Goal: Transaction & Acquisition: Obtain resource

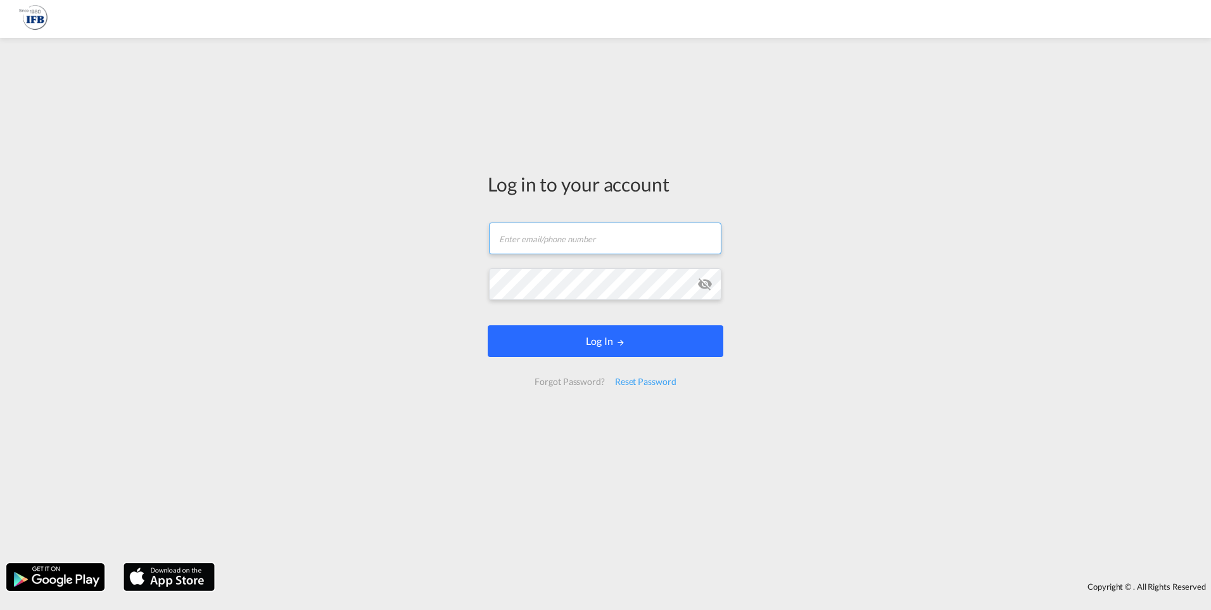
type input "[PERSON_NAME][EMAIL_ADDRESS][DOMAIN_NAME]"
click at [543, 344] on button "Log In" at bounding box center [606, 341] width 236 height 32
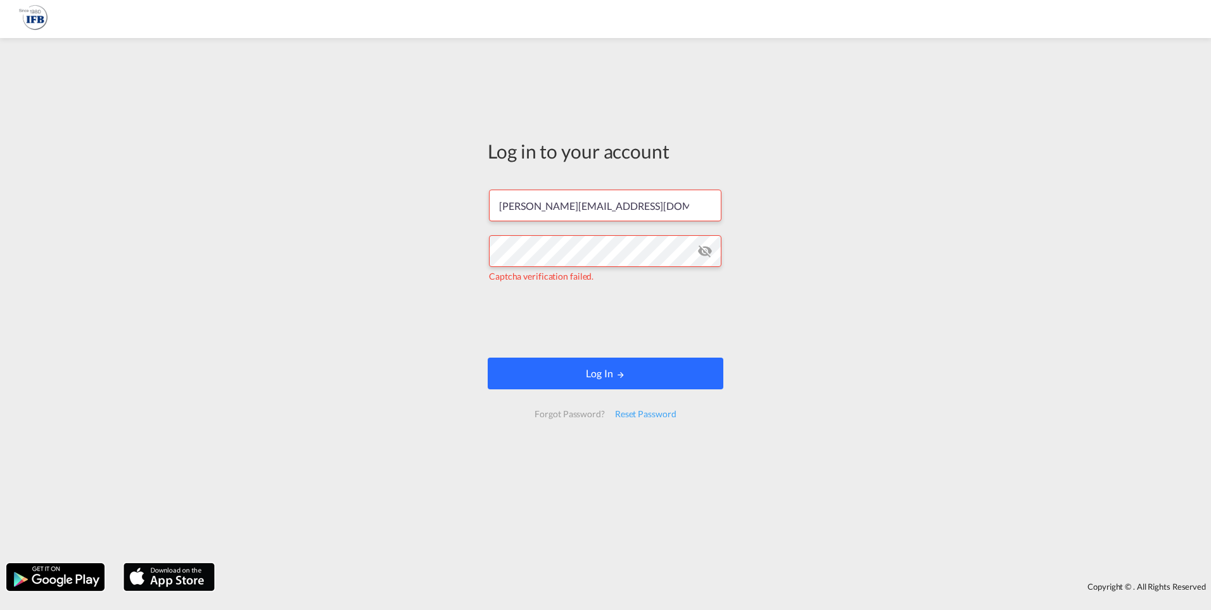
click at [623, 368] on button "Log In" at bounding box center [606, 373] width 236 height 32
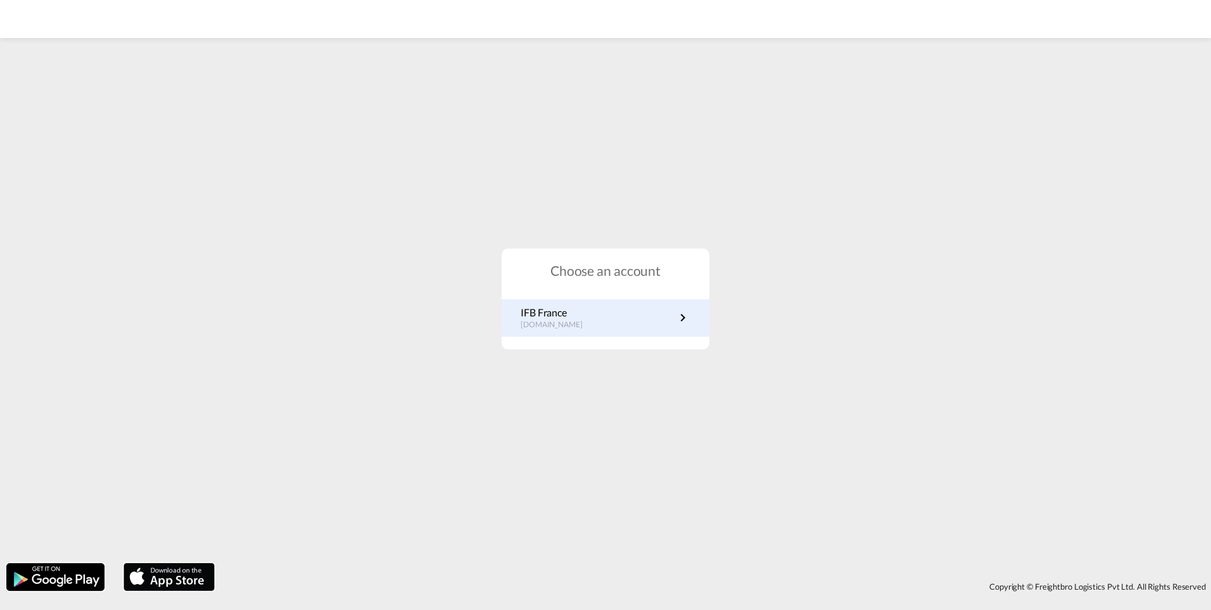
click at [579, 305] on p "IFB France" at bounding box center [558, 312] width 75 height 14
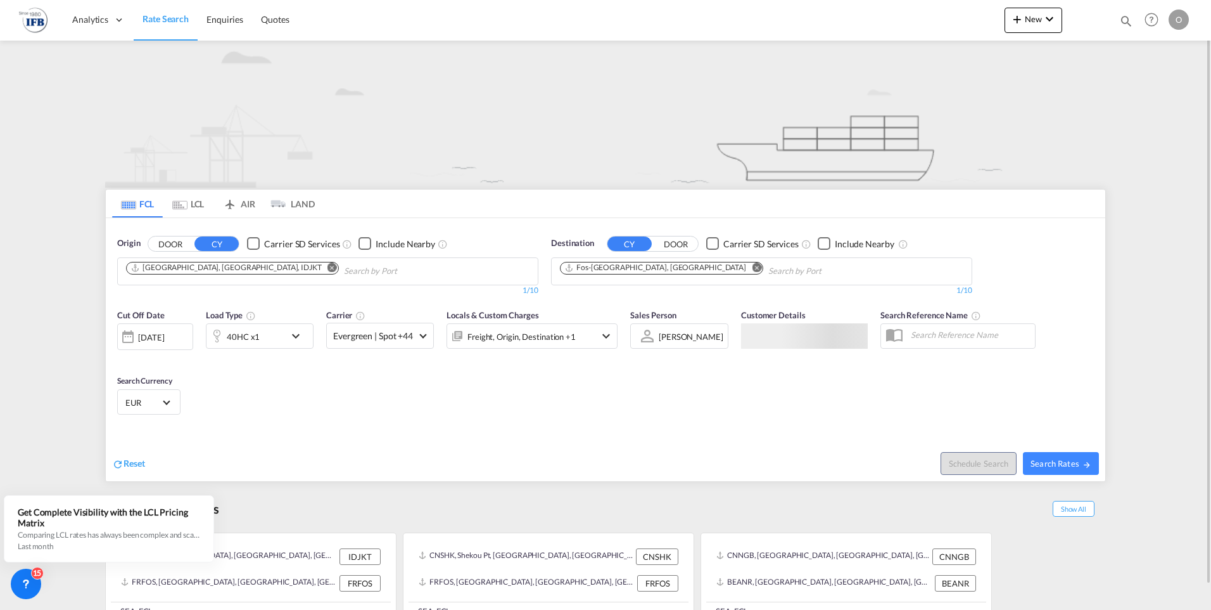
click at [328, 269] on md-icon "Remove" at bounding box center [333, 267] width 10 height 10
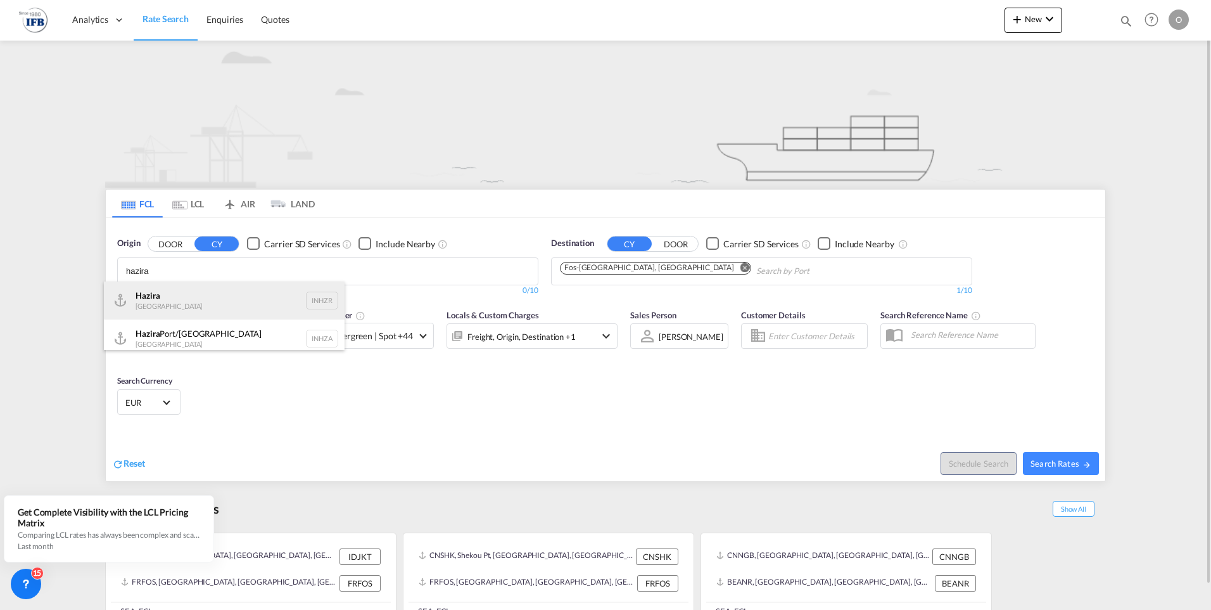
type input "hazira"
click at [199, 297] on div "Hazira India INHZR" at bounding box center [224, 300] width 241 height 38
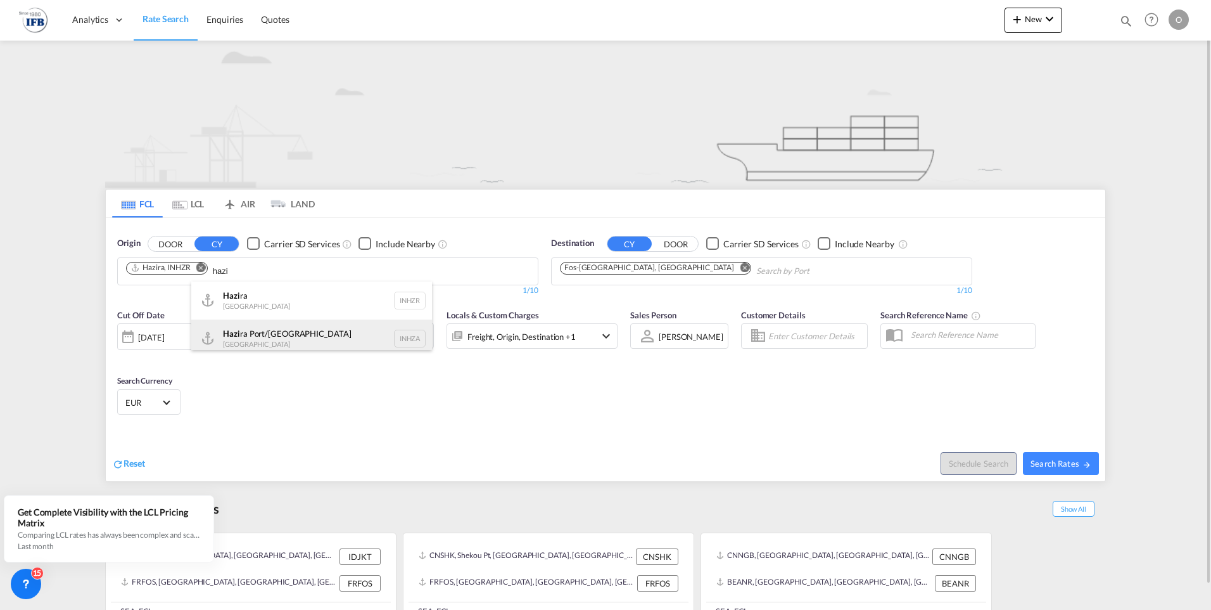
type input "hazi"
click at [297, 335] on div "[PERSON_NAME] Port/[GEOGRAPHIC_DATA] [GEOGRAPHIC_DATA] INHZA" at bounding box center [311, 338] width 241 height 38
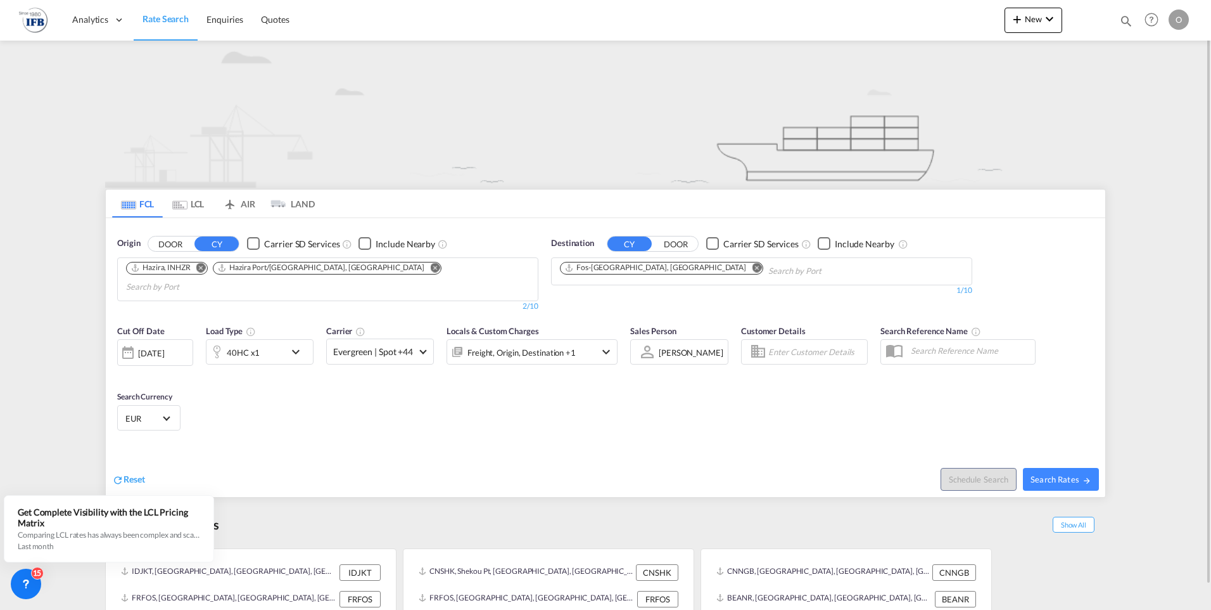
click at [752, 267] on md-icon "Remove" at bounding box center [757, 267] width 10 height 10
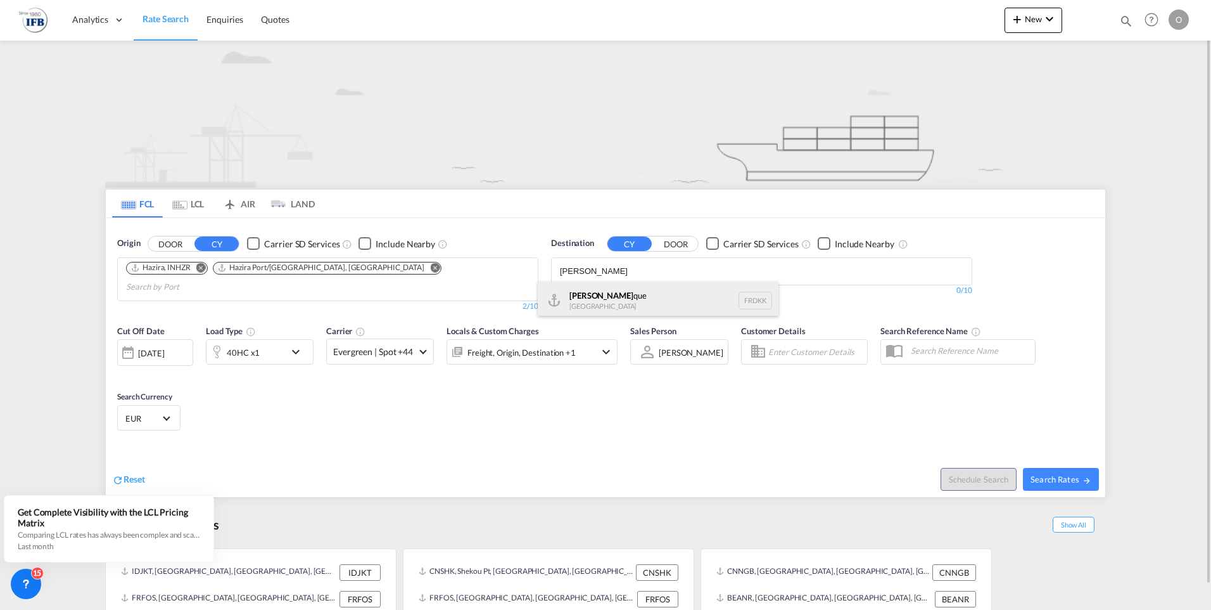
type input "[PERSON_NAME]"
click at [590, 297] on div "[PERSON_NAME] que [GEOGRAPHIC_DATA] FRDKK" at bounding box center [658, 300] width 241 height 38
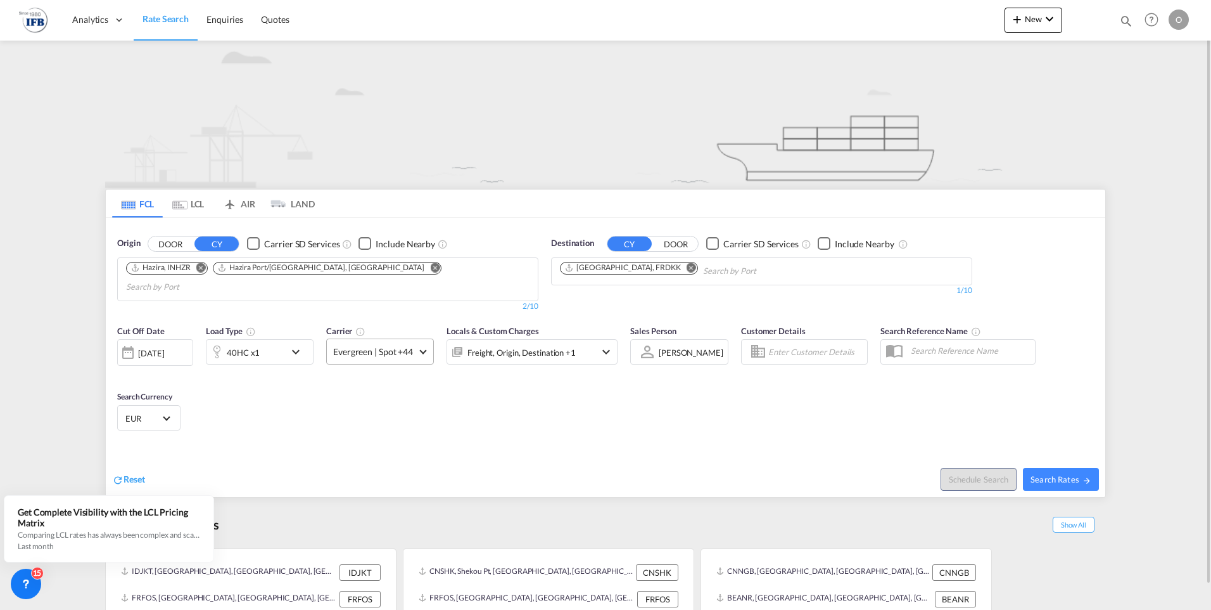
click at [359, 345] on span "Evergreen | Spot +44" at bounding box center [374, 351] width 82 height 13
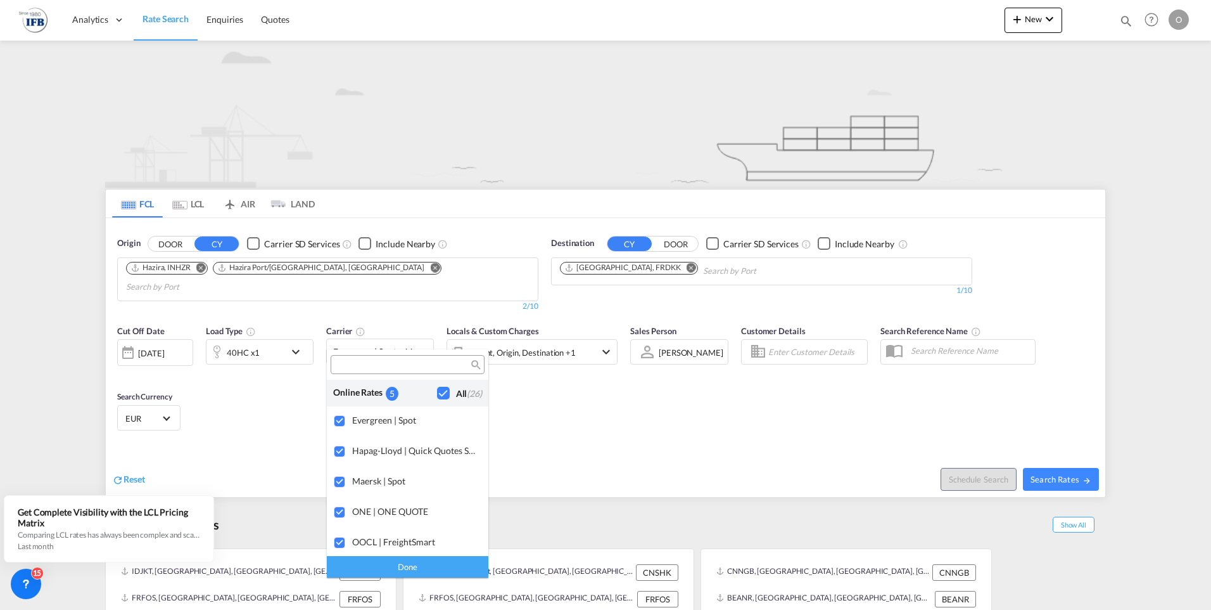
click at [1054, 461] on md-backdrop at bounding box center [605, 305] width 1211 height 610
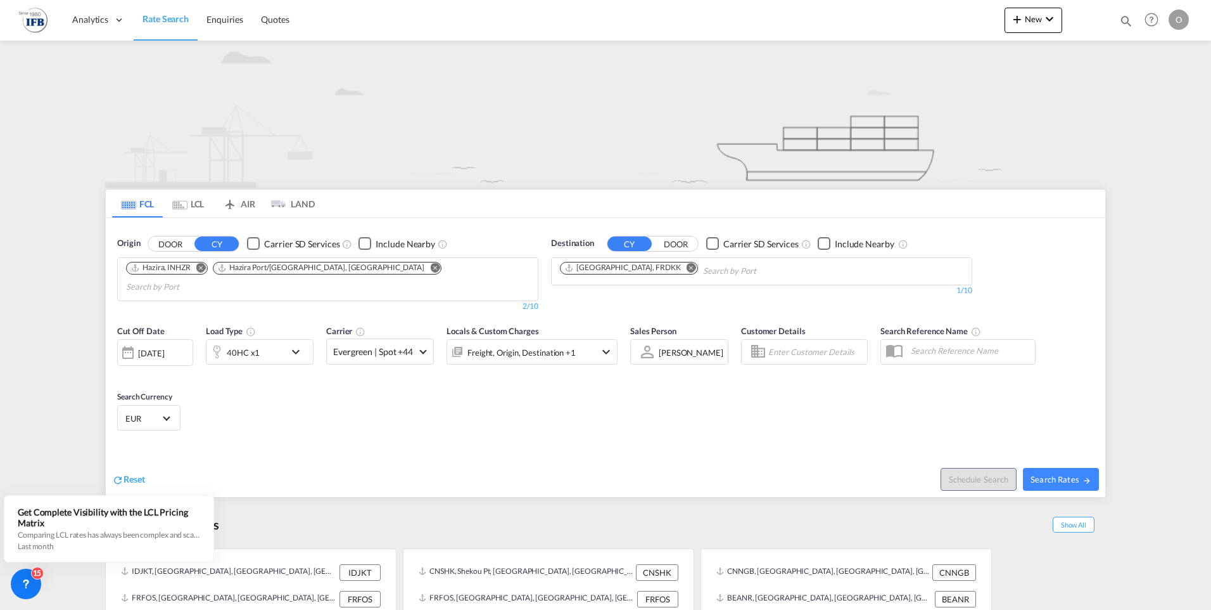
click at [1054, 474] on span "Search Rates" at bounding box center [1061, 479] width 61 height 10
type input "INHZR,INHZA to FRDKK / [DATE]"
